Goal: Find contact information: Find contact information

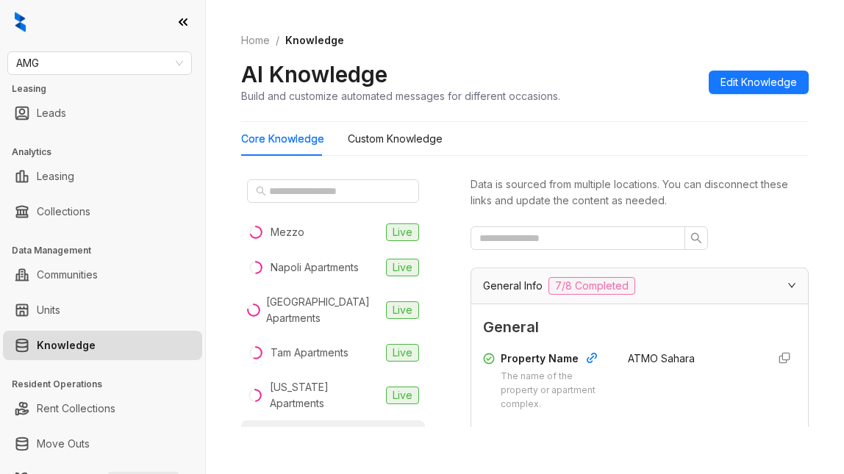
click at [113, 75] on div "AMG Leasing Leads Analytics Leasing Collections Data Management Communities Uni…" at bounding box center [102, 237] width 205 height 474
click at [59, 63] on span "AMG" at bounding box center [99, 63] width 167 height 22
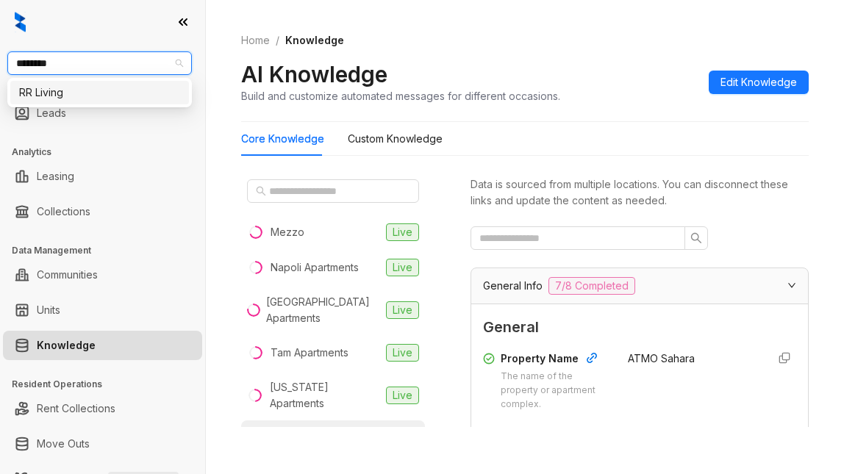
type input "*********"
click at [43, 88] on div "RR Living" at bounding box center [99, 93] width 161 height 16
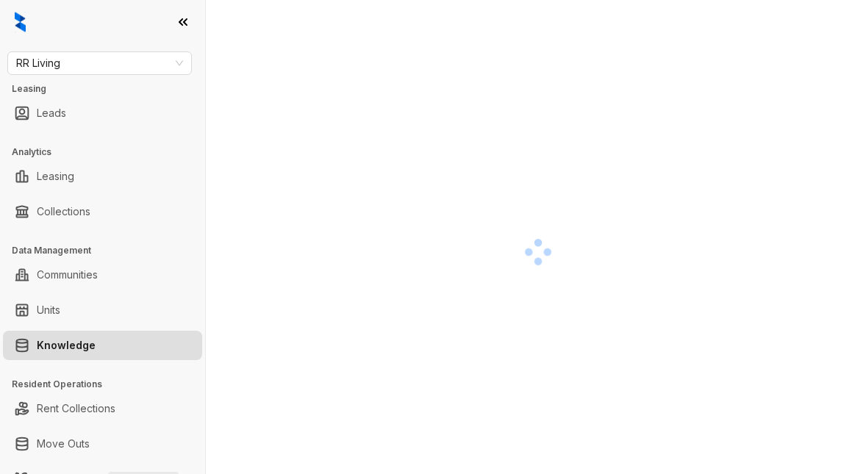
click at [429, 410] on div at bounding box center [538, 252] width 594 height 474
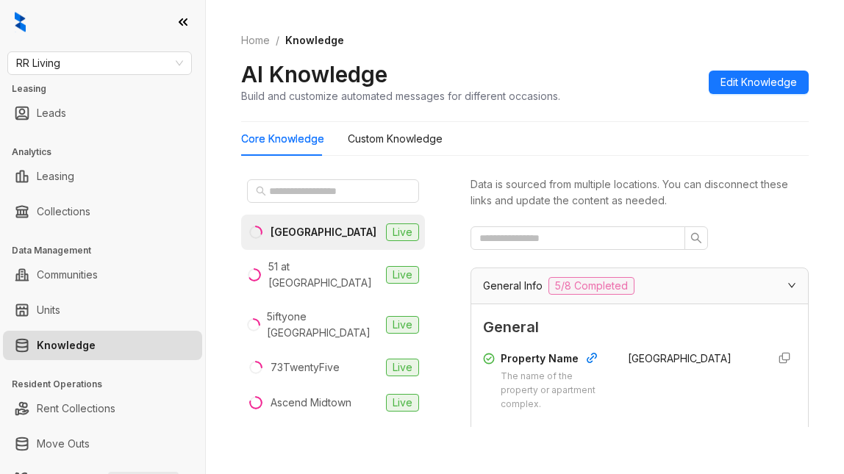
click at [625, 74] on div "AI Knowledge Build and customize automated messages for different occasions. Ed…" at bounding box center [525, 81] width 568 height 43
click at [316, 191] on input "text" at bounding box center [333, 191] width 129 height 16
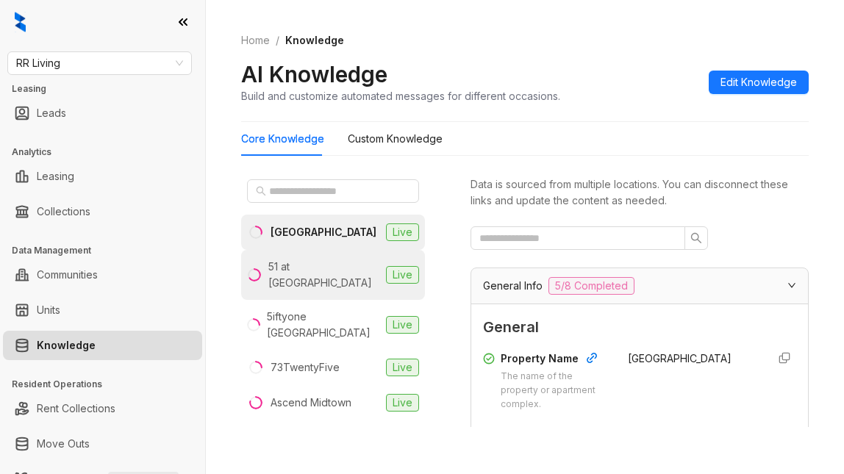
click at [309, 270] on div "51 at Southaven" at bounding box center [324, 275] width 112 height 32
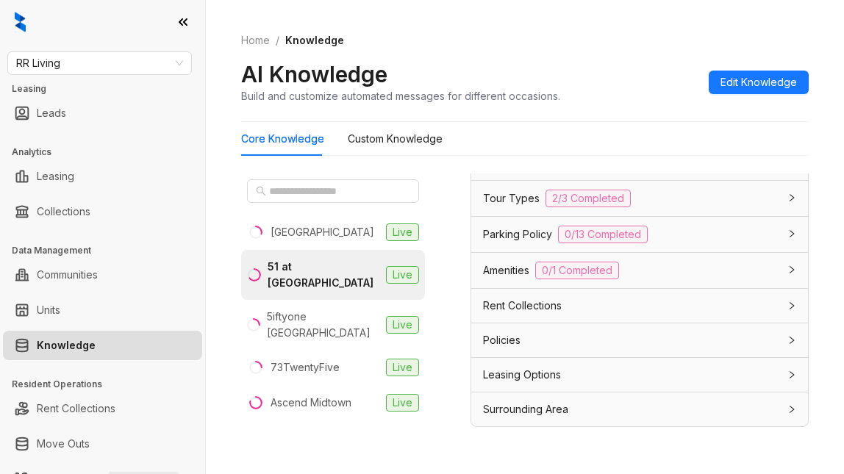
scroll to position [1692, 0]
click at [522, 63] on span "Application Policy" at bounding box center [526, 54] width 86 height 16
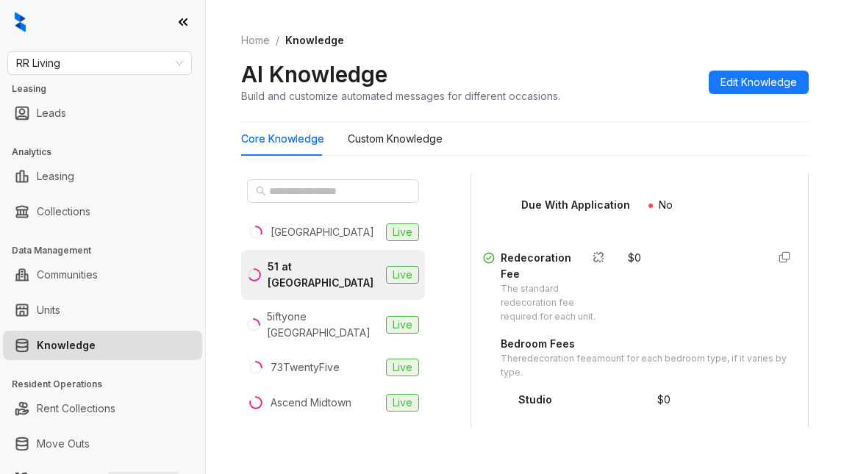
scroll to position [2942, 0]
click at [641, 272] on div "Other Fees Administrative Fee Amount Fee for administrative tasks. $ 100 Refund…" at bounding box center [639, 328] width 313 height 566
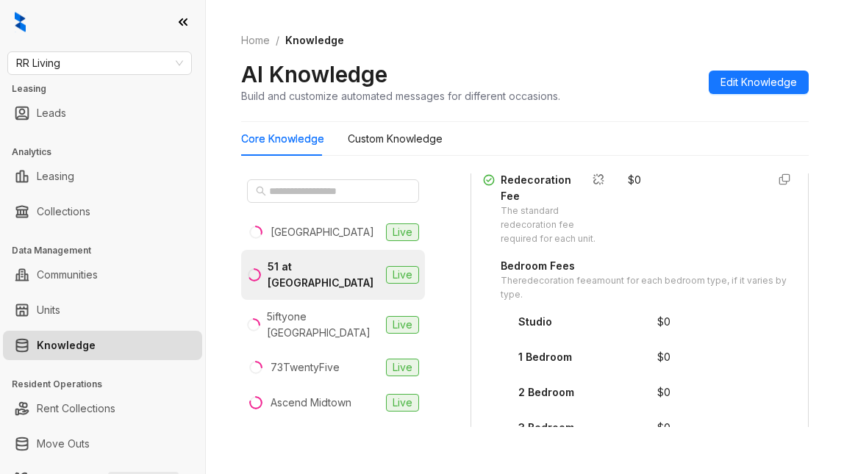
scroll to position [3016, 0]
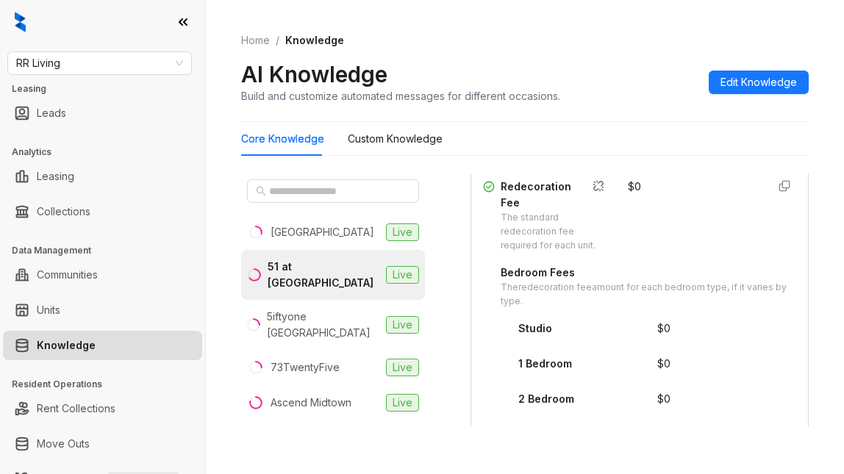
click at [625, 105] on div "Home / Knowledge AI Knowledge Build and customize automated messages for differ…" at bounding box center [525, 68] width 568 height 107
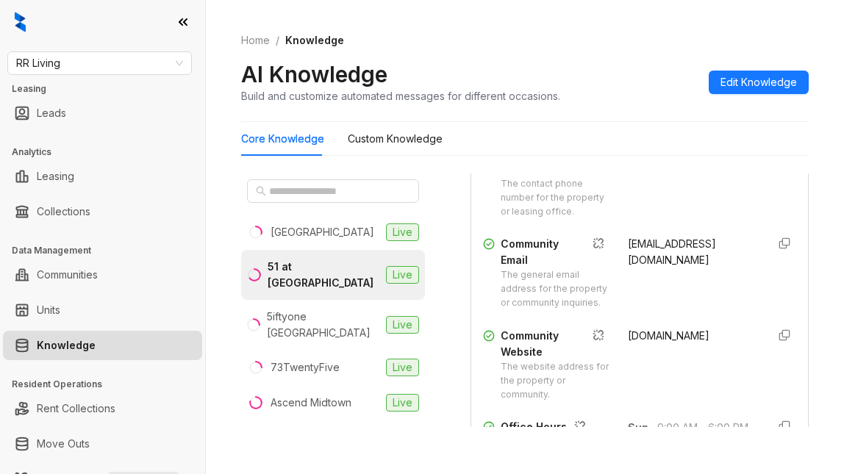
scroll to position [441, 0]
drag, startPoint x: 610, startPoint y: 298, endPoint x: 654, endPoint y: 322, distance: 50.4
click at [654, 311] on div "Community Email The general email address for the property or community inquiri…" at bounding box center [639, 274] width 313 height 74
copy span "51southaven@rrliving.com"
click at [633, 114] on div "Home / Knowledge AI Knowledge Build and customize automated messages for differ…" at bounding box center [525, 68] width 568 height 107
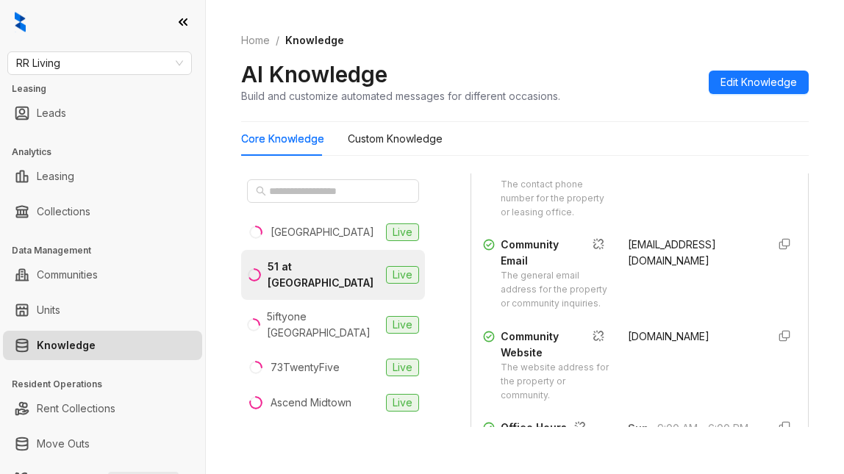
click at [499, 37] on ol "Home / Knowledge" at bounding box center [525, 40] width 568 height 16
